Goal: Task Accomplishment & Management: Manage account settings

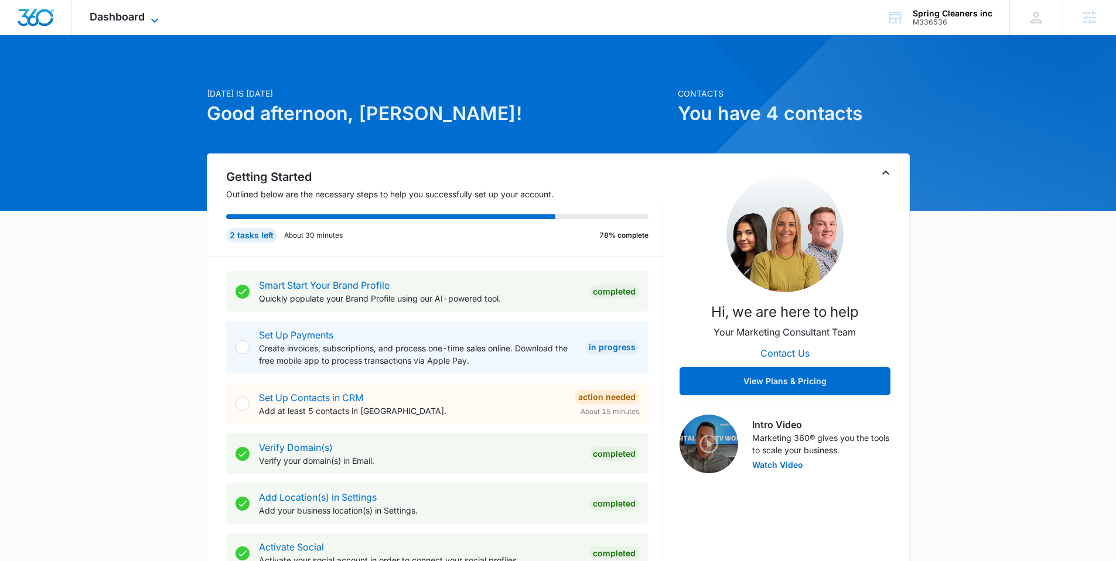
click at [126, 15] on span "Dashboard" at bounding box center [117, 17] width 55 height 12
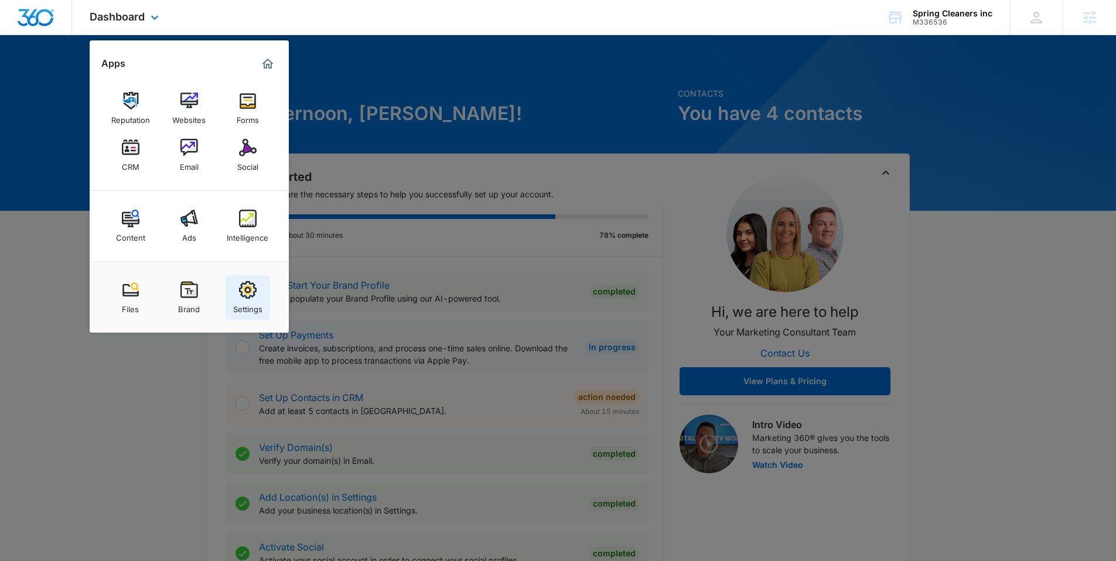
click at [264, 288] on link "Settings" at bounding box center [247, 297] width 45 height 45
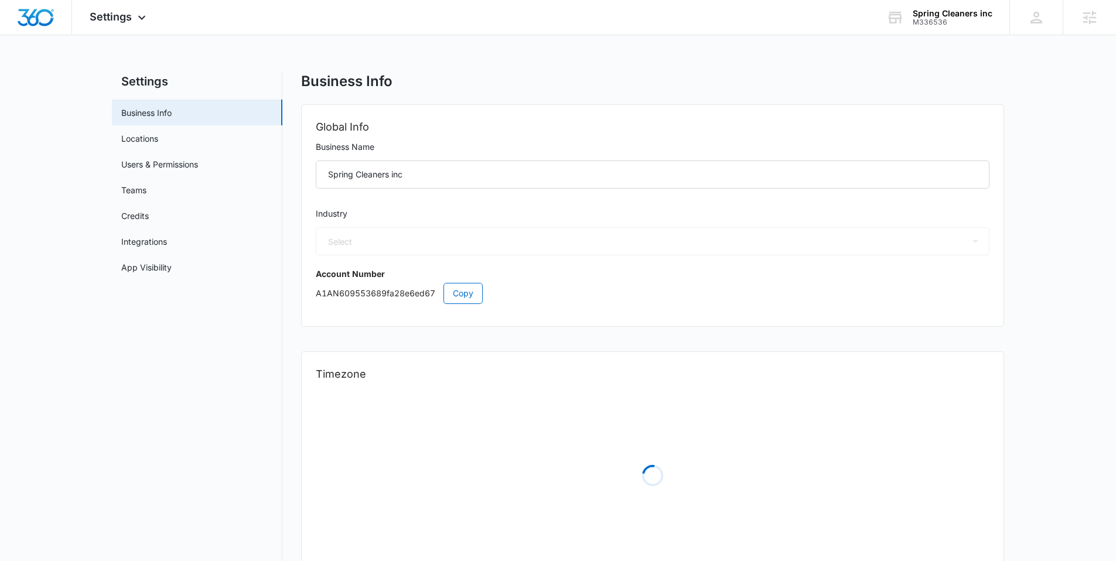
select select "52"
select select "US"
select select "America/Los_Angeles"
